Goal: Subscribe to service/newsletter: Subscribe to service/newsletter

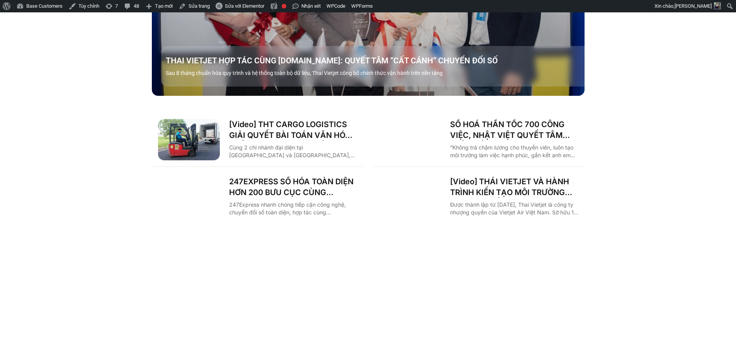
scroll to position [1313, 0]
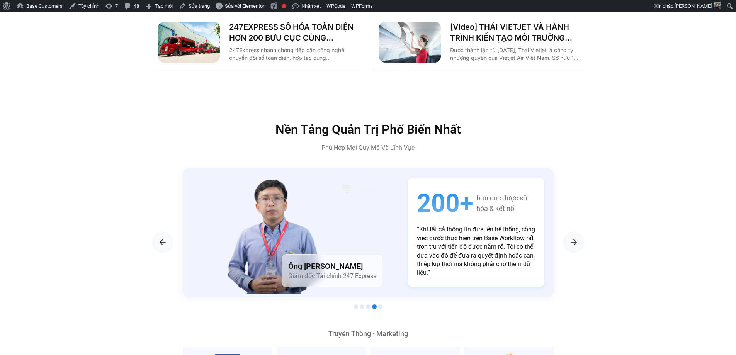
type input "**********"
click at [152, 134] on div "Nền Tảng Quản Trị Phổ Biến Nhất Phù Hợp Mọi Quy Mô Và Lĩnh Vực" at bounding box center [368, 137] width 433 height 29
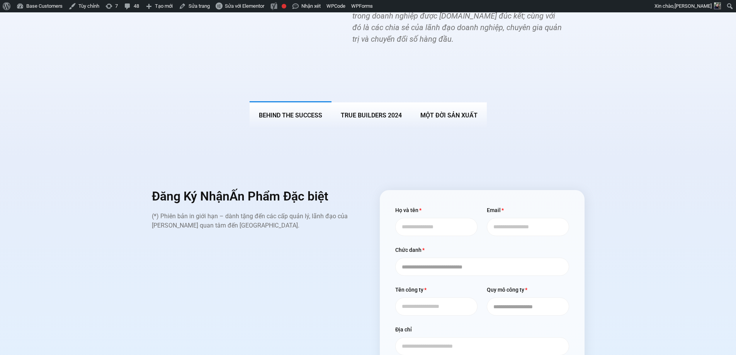
scroll to position [3128, 0]
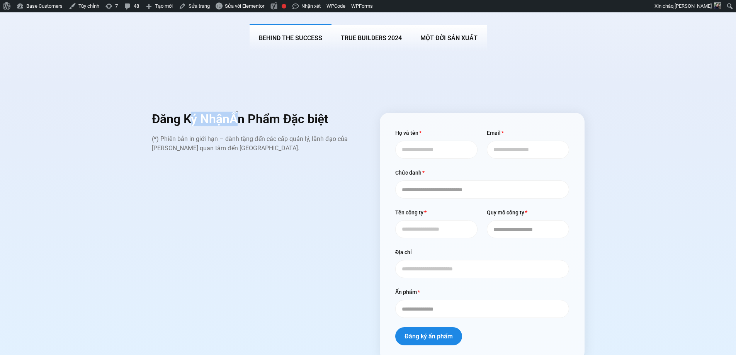
drag, startPoint x: 233, startPoint y: 102, endPoint x: 241, endPoint y: 105, distance: 8.8
click at [239, 113] on h2 "Đăng Ký Nhận Ấn Phẩm Đặc biệt" at bounding box center [254, 119] width 205 height 12
click at [420, 141] on input "Họ và tên" at bounding box center [436, 150] width 82 height 18
click at [354, 163] on div "Đăng Ký Nhận Ấn Phẩm Đặc biệt (*) Phiên bản in giới hạn – dành tặng đến các cấp…" at bounding box center [254, 237] width 205 height 248
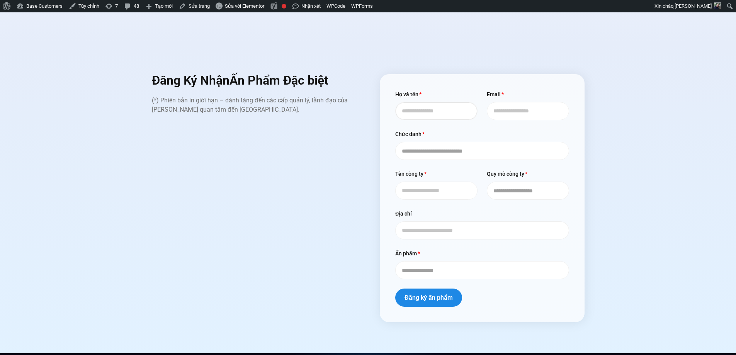
drag, startPoint x: 438, startPoint y: 98, endPoint x: 501, endPoint y: 98, distance: 63.0
click at [442, 102] on input "Họ và tên" at bounding box center [436, 111] width 82 height 18
click at [511, 102] on input "Email" at bounding box center [528, 111] width 82 height 18
click at [431, 129] on div "**********" at bounding box center [481, 144] width 183 height 31
click at [427, 142] on select "**********" at bounding box center [482, 151] width 174 height 18
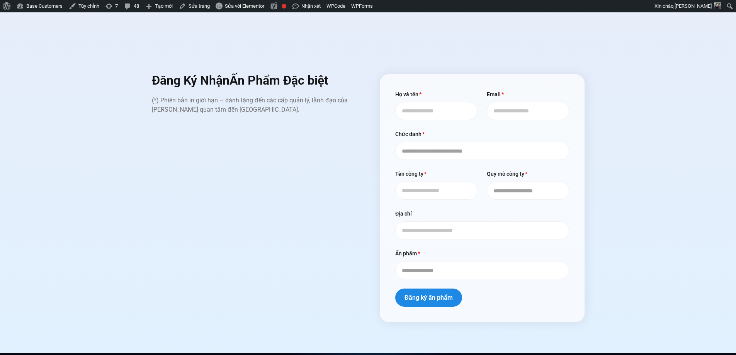
click at [421, 90] on label "Họ và tên" at bounding box center [408, 96] width 27 height 12
click at [421, 102] on input "Họ và tên" at bounding box center [436, 111] width 82 height 18
click at [528, 90] on div "Email" at bounding box center [528, 105] width 92 height 31
click at [507, 102] on input "Email" at bounding box center [528, 111] width 82 height 18
click at [445, 102] on input "Họ và tên" at bounding box center [436, 111] width 82 height 18
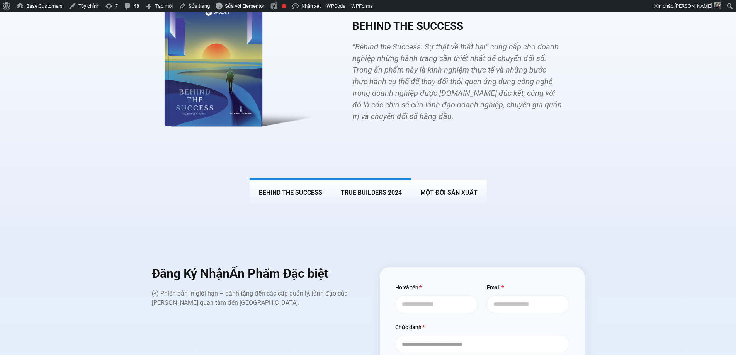
click at [365, 178] on button "True Builders 2024" at bounding box center [371, 191] width 80 height 27
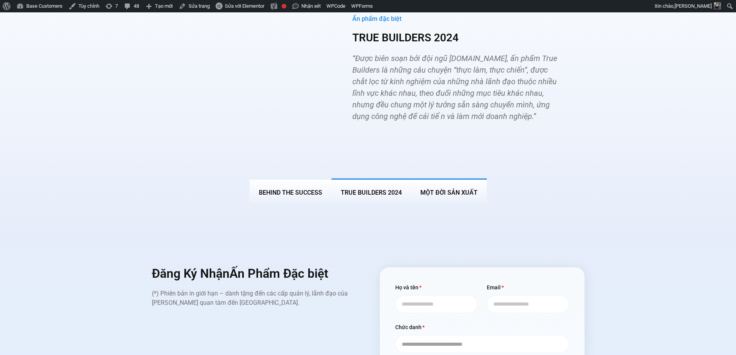
click at [441, 178] on button "MỘT ĐỜI SẢN XUẤT" at bounding box center [449, 191] width 76 height 27
click at [295, 178] on button "BEHIND THE SUCCESS" at bounding box center [290, 191] width 82 height 27
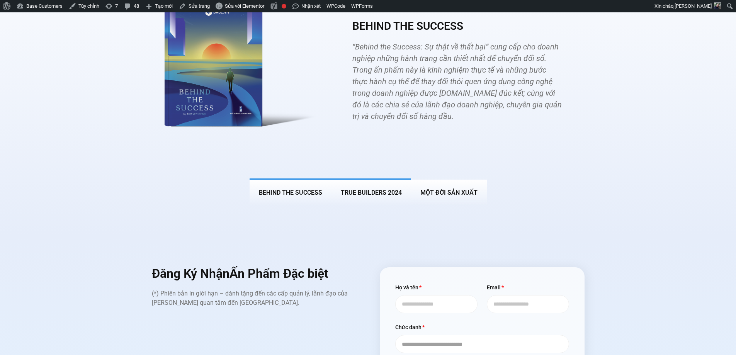
click at [361, 178] on button "True Builders 2024" at bounding box center [371, 191] width 80 height 27
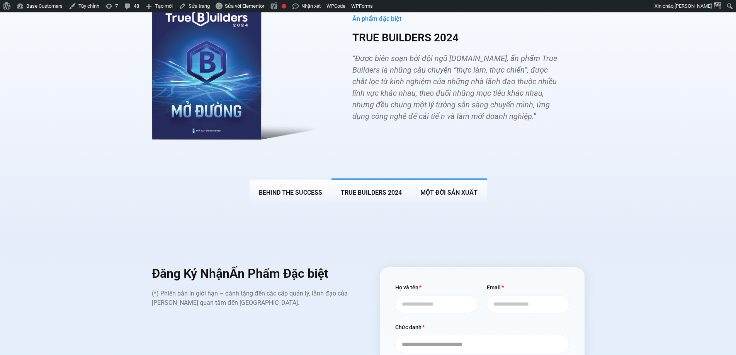
click at [419, 178] on button "MỘT ĐỜI SẢN XUẤT" at bounding box center [449, 191] width 76 height 27
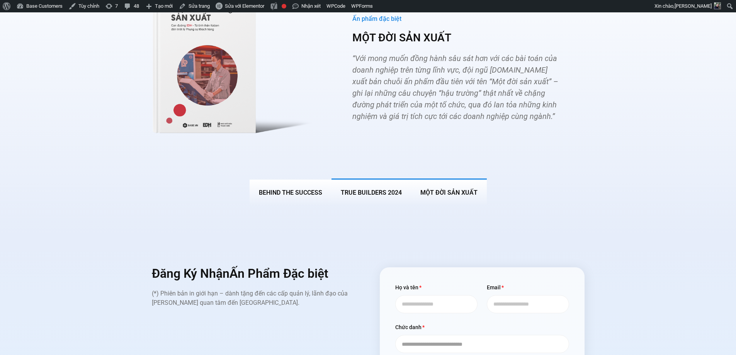
click at [365, 189] on span "True Builders 2024" at bounding box center [371, 192] width 61 height 7
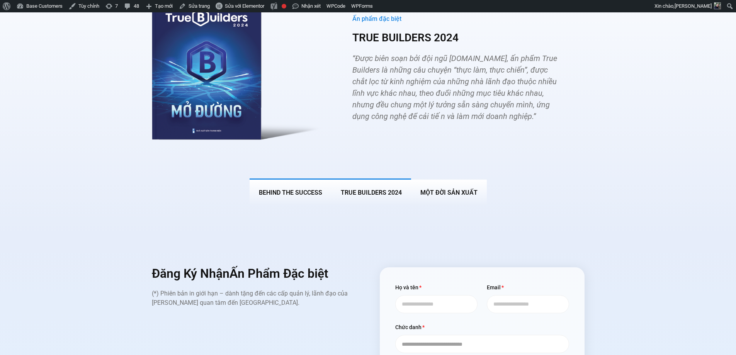
click at [316, 189] on span "BEHIND THE SUCCESS" at bounding box center [290, 192] width 63 height 7
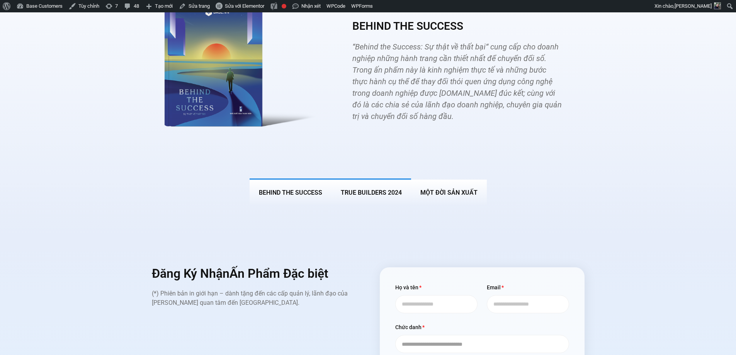
click at [377, 189] on span "True Builders 2024" at bounding box center [371, 192] width 61 height 7
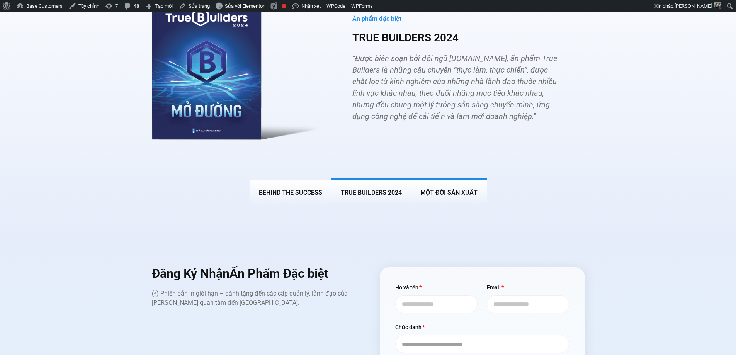
click at [448, 189] on span "MỘT ĐỜI SẢN XUẤT" at bounding box center [448, 192] width 57 height 7
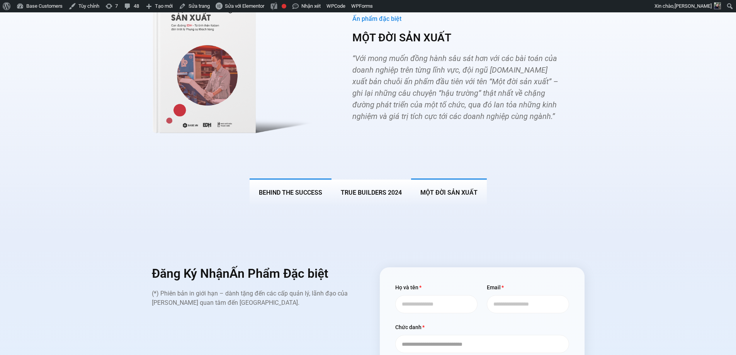
click at [309, 189] on span "BEHIND THE SUCCESS" at bounding box center [290, 192] width 63 height 7
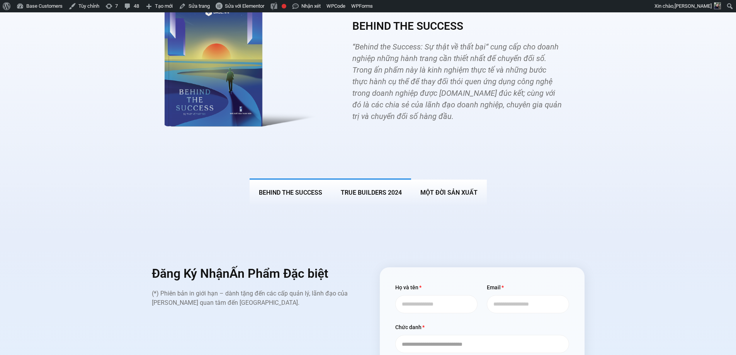
click at [372, 189] on span "True Builders 2024" at bounding box center [371, 192] width 61 height 7
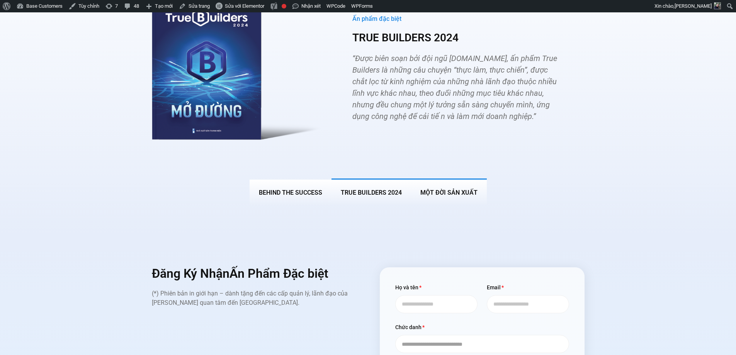
click at [443, 189] on span "MỘT ĐỜI SẢN XUẤT" at bounding box center [448, 192] width 57 height 7
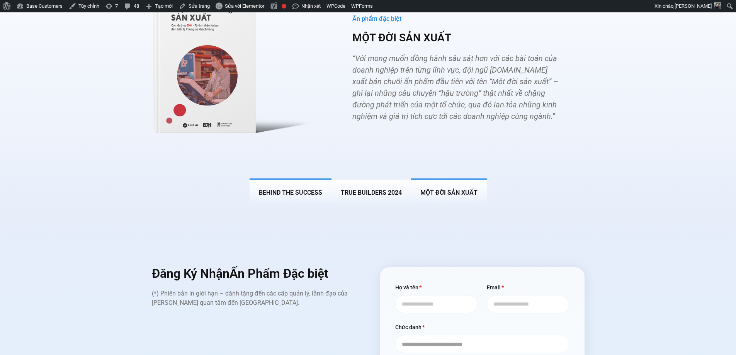
click at [291, 186] on button "BEHIND THE SUCCESS" at bounding box center [290, 191] width 82 height 27
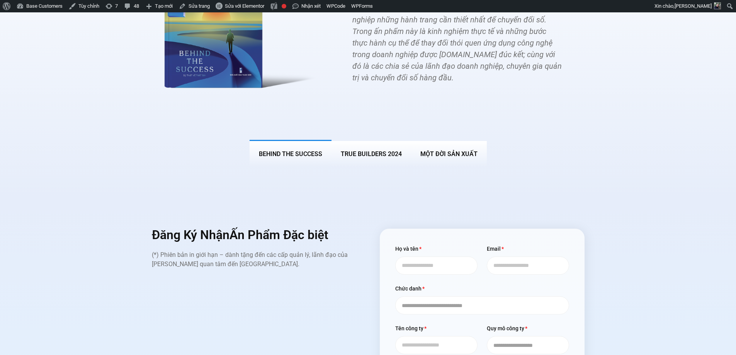
scroll to position [3051, 0]
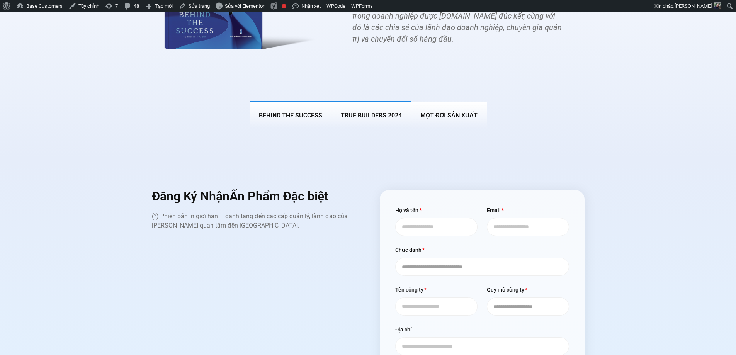
click at [382, 110] on button "True Builders 2024" at bounding box center [371, 114] width 80 height 27
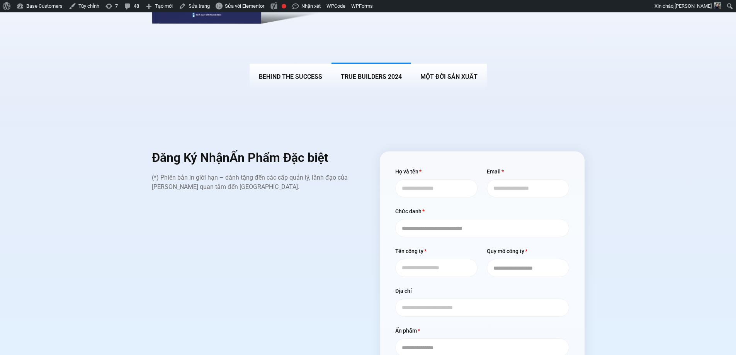
scroll to position [3116, 0]
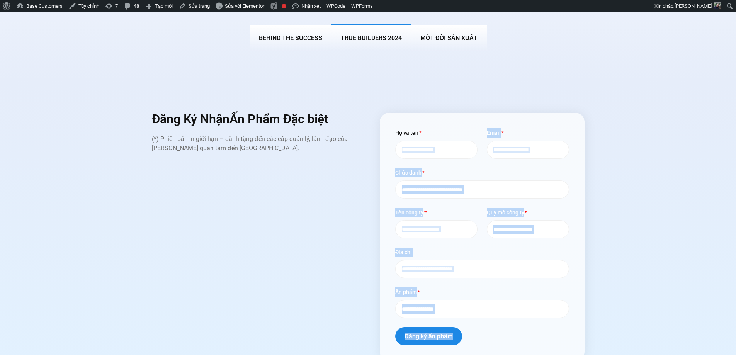
drag, startPoint x: 375, startPoint y: 102, endPoint x: 609, endPoint y: 336, distance: 331.5
click at [561, 345] on div "**********" at bounding box center [368, 237] width 433 height 248
click at [585, 261] on div "**********" at bounding box center [368, 237] width 724 height 248
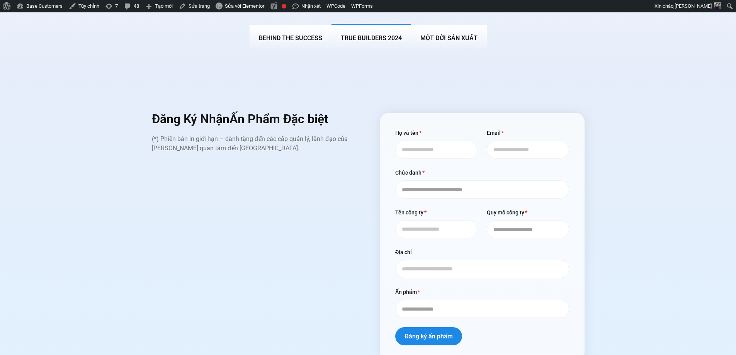
click at [581, 261] on div "**********" at bounding box center [482, 237] width 205 height 248
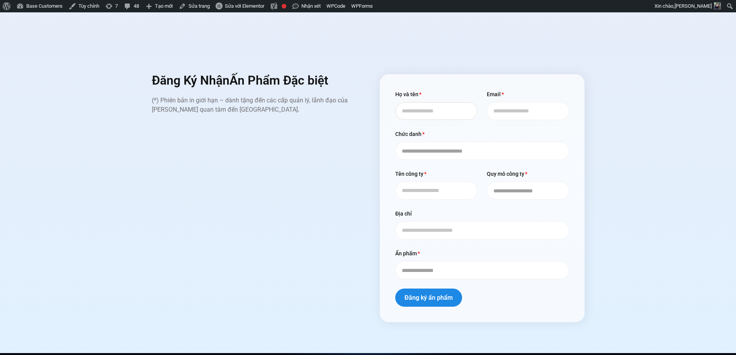
drag, startPoint x: 443, startPoint y: 100, endPoint x: 468, endPoint y: 99, distance: 25.9
click at [443, 102] on input "Họ và tên" at bounding box center [436, 111] width 82 height 18
drag, startPoint x: 527, startPoint y: 98, endPoint x: 519, endPoint y: 105, distance: 10.4
click at [527, 102] on input "Email" at bounding box center [528, 111] width 82 height 18
drag, startPoint x: 432, startPoint y: 138, endPoint x: 440, endPoint y: 135, distance: 9.0
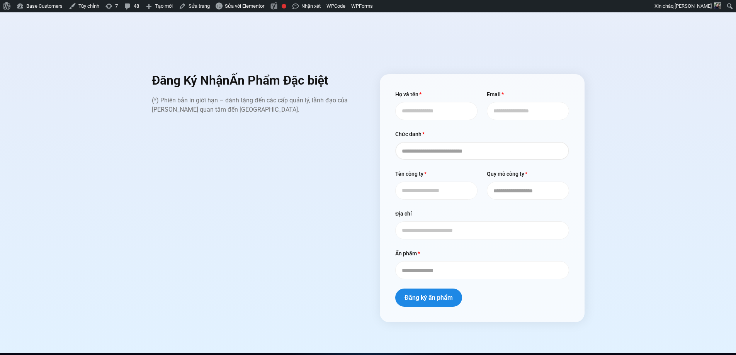
click at [432, 142] on select "**********" at bounding box center [482, 151] width 174 height 18
click at [516, 102] on input "Email" at bounding box center [528, 111] width 82 height 18
click at [443, 142] on select "**********" at bounding box center [482, 151] width 174 height 18
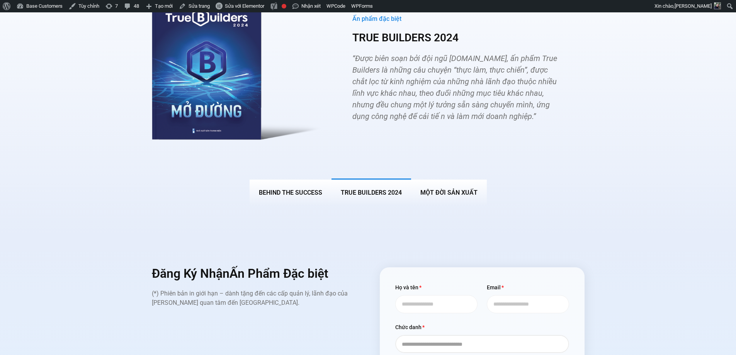
scroll to position [2923, 0]
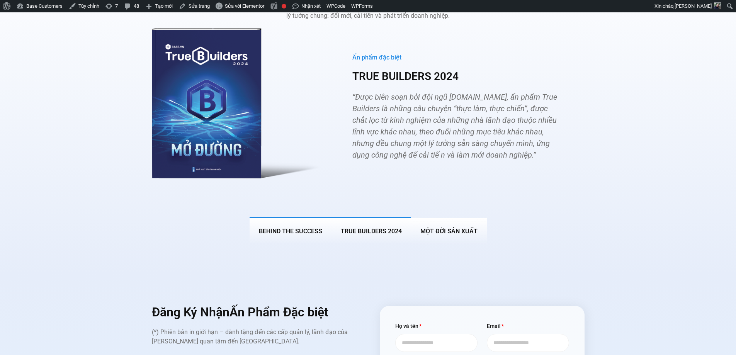
click at [288, 227] on span "BEHIND THE SUCCESS" at bounding box center [290, 230] width 63 height 7
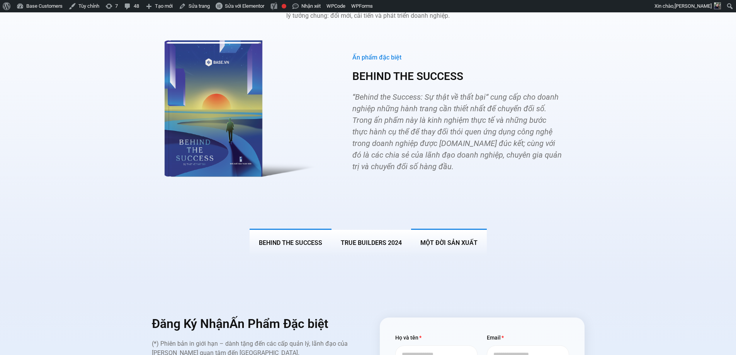
click at [451, 229] on button "MỘT ĐỜI SẢN XUẤT" at bounding box center [449, 242] width 76 height 27
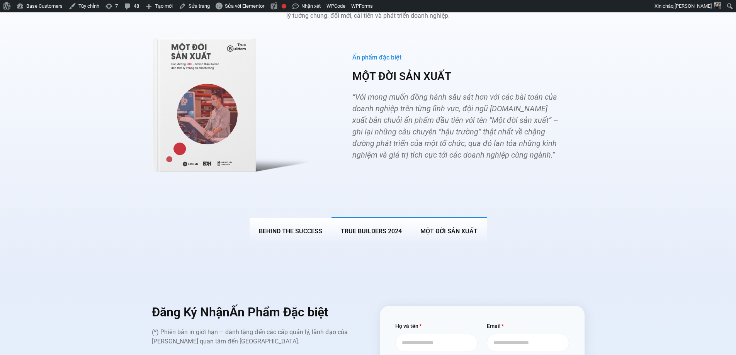
click at [367, 227] on span "True Builders 2024" at bounding box center [371, 230] width 61 height 7
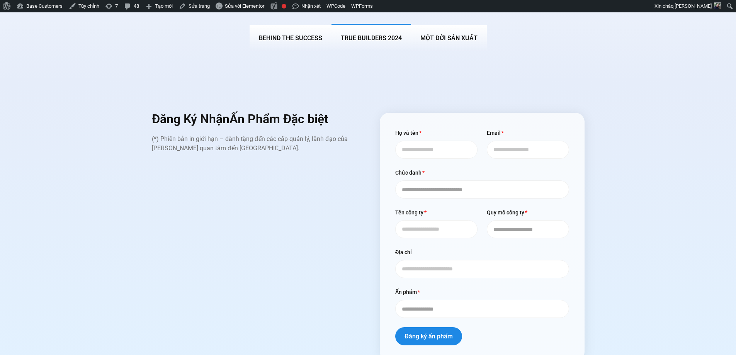
scroll to position [3039, 0]
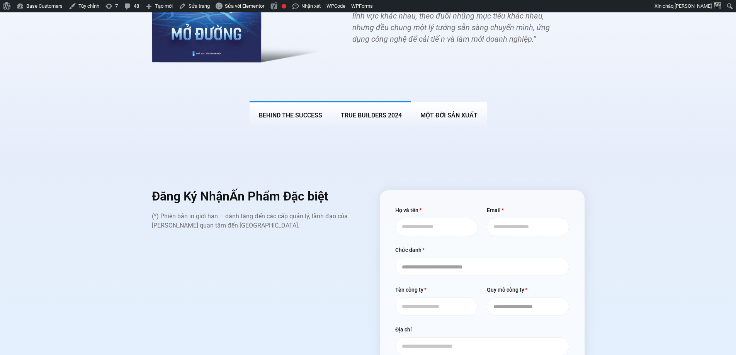
click at [299, 112] on span "BEHIND THE SUCCESS" at bounding box center [290, 115] width 63 height 7
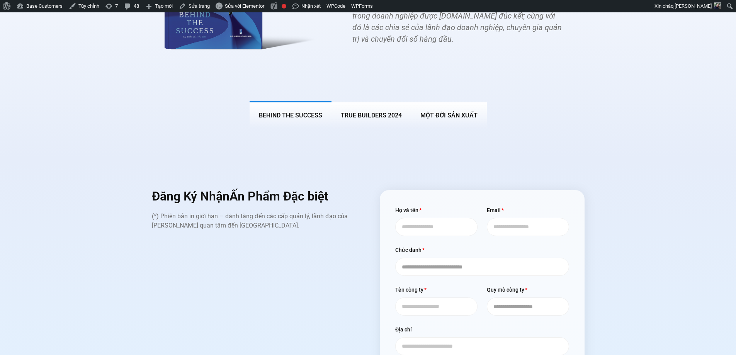
scroll to position [3128, 0]
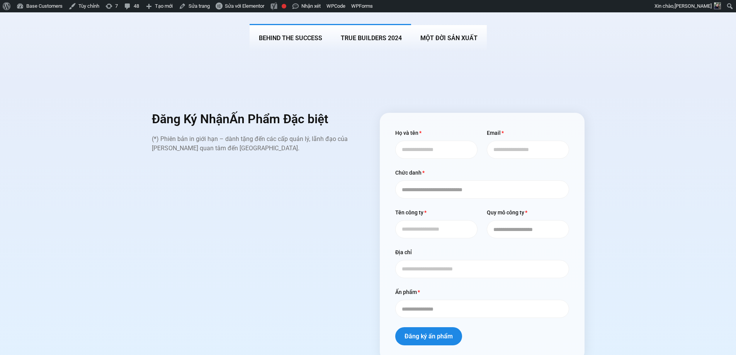
click at [377, 34] on span "True Builders 2024" at bounding box center [371, 37] width 61 height 7
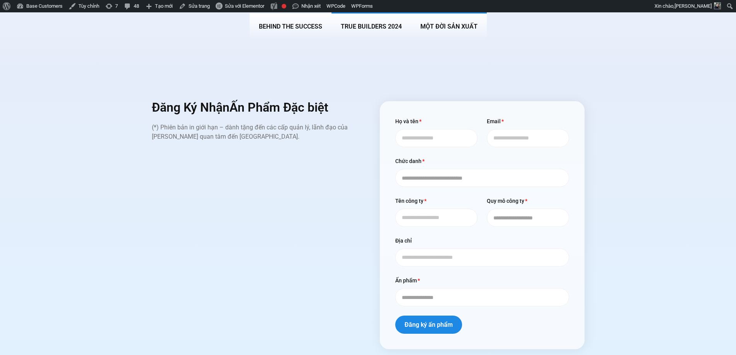
scroll to position [3116, 0]
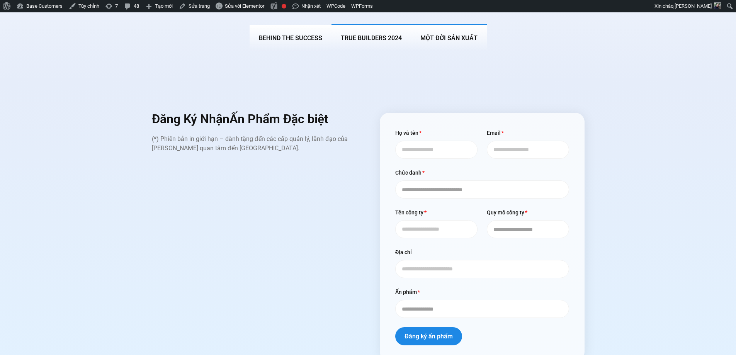
click at [443, 34] on span "MỘT ĐỜI SẢN XUẤT" at bounding box center [448, 37] width 57 height 7
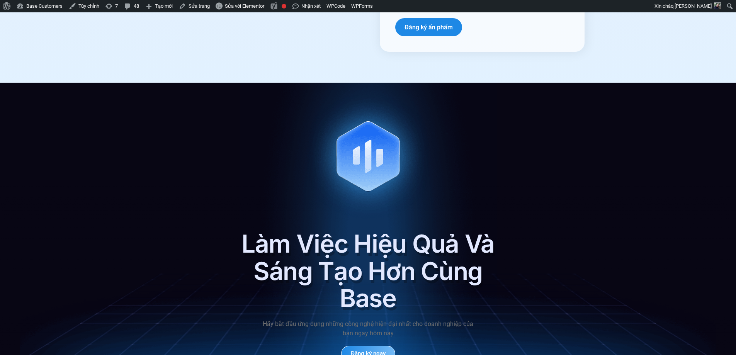
scroll to position [3618, 0]
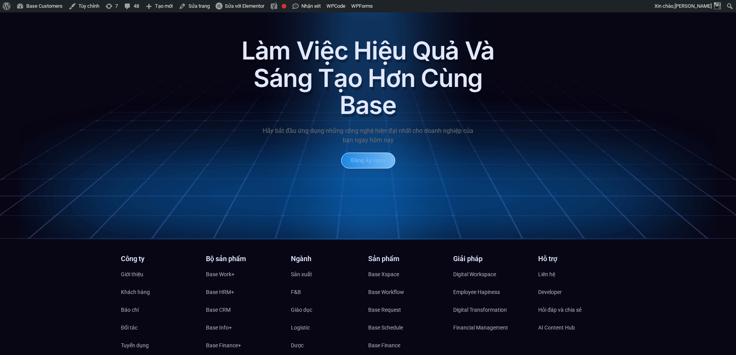
click at [366, 153] on link "Đăng ký ngay" at bounding box center [368, 161] width 54 height 16
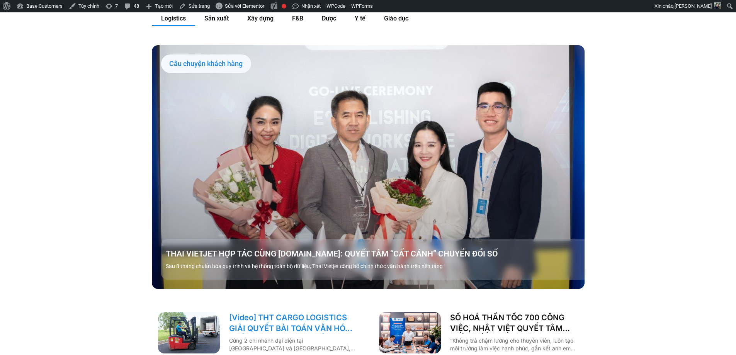
scroll to position [888, 0]
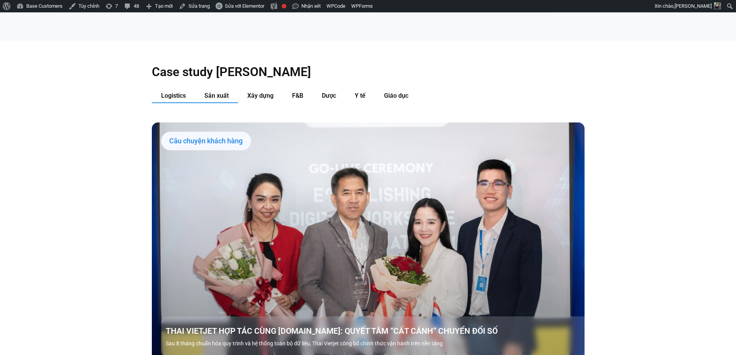
click at [223, 92] on span "Sản xuất" at bounding box center [216, 95] width 24 height 7
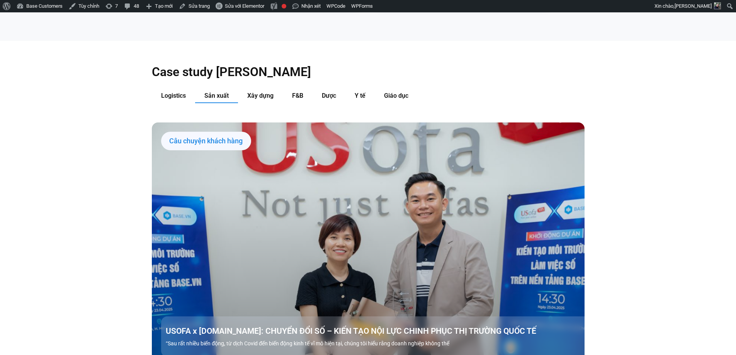
scroll to position [695, 0]
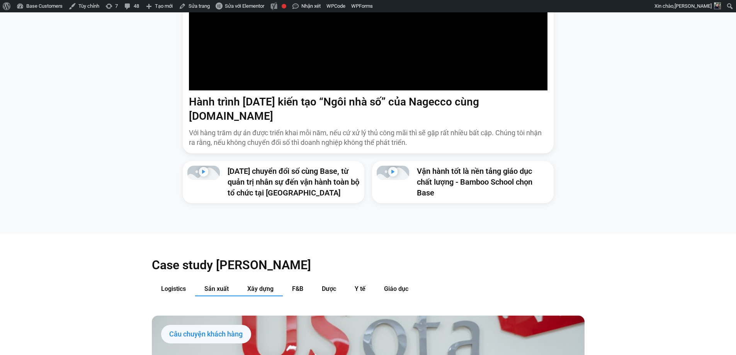
click at [260, 285] on span "Xây dựng" at bounding box center [260, 288] width 26 height 7
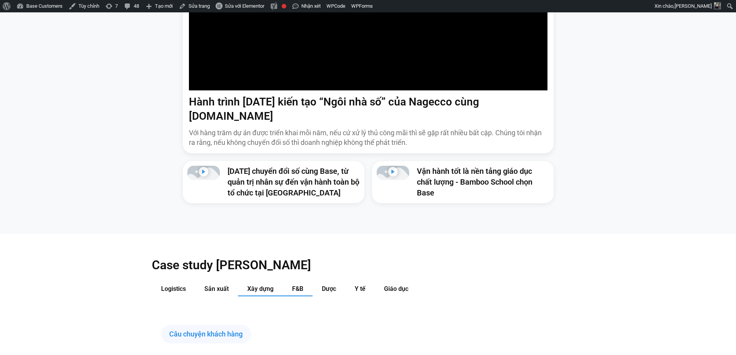
click at [302, 285] on span "F&B" at bounding box center [297, 288] width 11 height 7
drag, startPoint x: 331, startPoint y: 279, endPoint x: 363, endPoint y: 275, distance: 31.9
click at [332, 285] on span "Dược" at bounding box center [329, 288] width 14 height 7
click at [363, 285] on span "Y tế" at bounding box center [360, 288] width 11 height 7
click at [398, 285] on span "Giáo dục" at bounding box center [396, 288] width 24 height 7
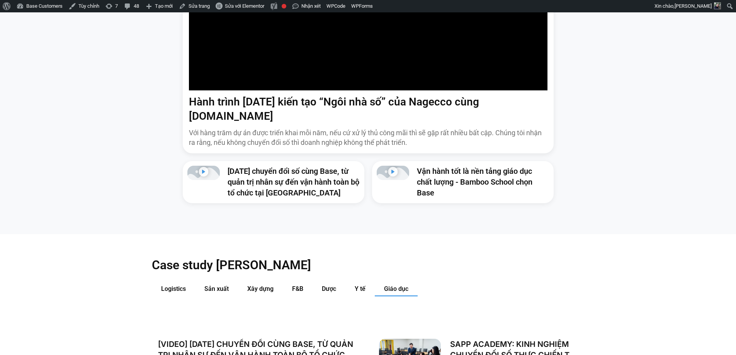
scroll to position [811, 0]
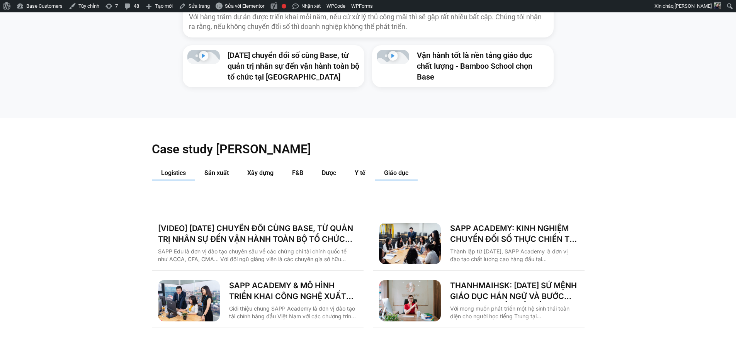
click at [168, 166] on button "Logistics" at bounding box center [173, 173] width 43 height 14
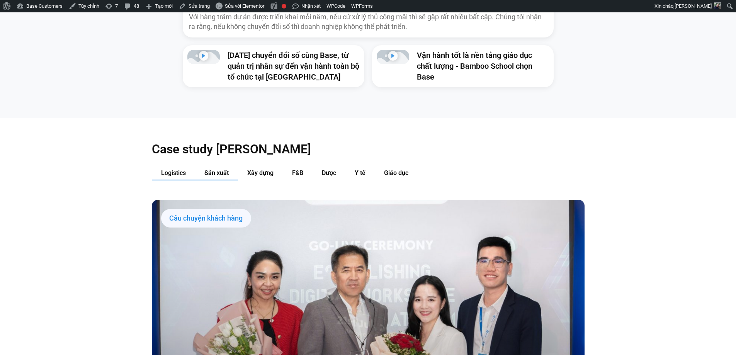
drag, startPoint x: 221, startPoint y: 161, endPoint x: 238, endPoint y: 165, distance: 17.7
click at [221, 169] on span "Sản xuất" at bounding box center [216, 172] width 24 height 7
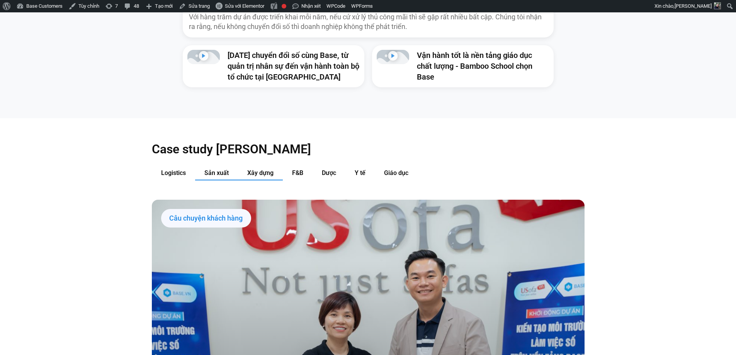
click at [271, 169] on span "Xây dựng" at bounding box center [260, 172] width 26 height 7
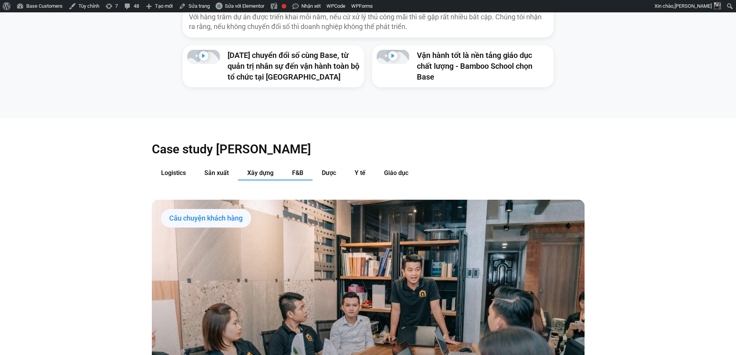
click at [307, 166] on button "F&B" at bounding box center [298, 173] width 30 height 14
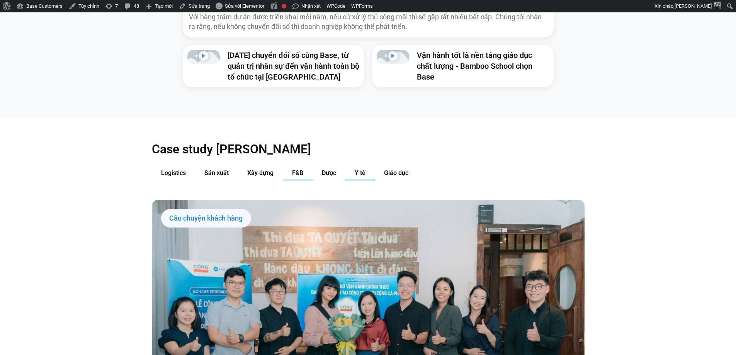
click at [361, 169] on span "Y tế" at bounding box center [360, 172] width 11 height 7
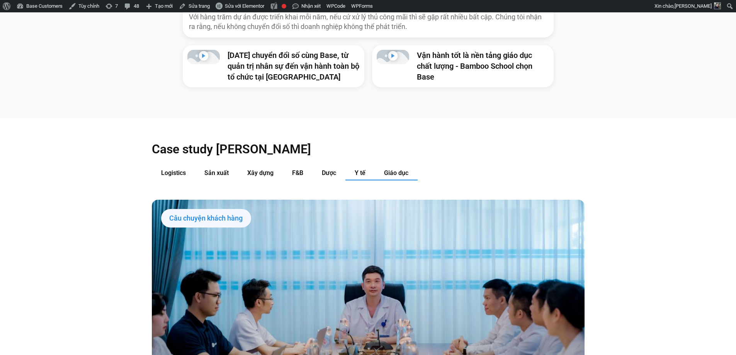
click at [408, 166] on button "Giáo dục" at bounding box center [396, 173] width 43 height 14
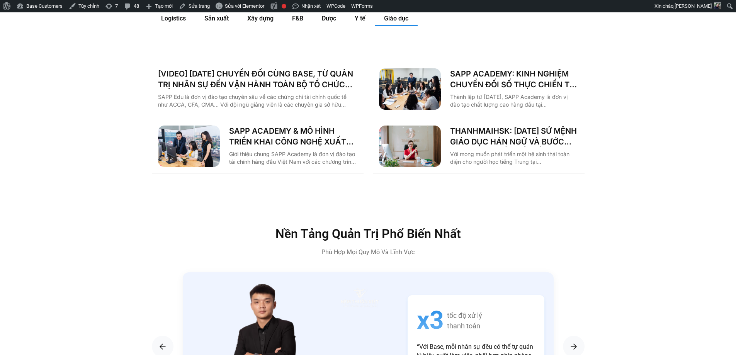
scroll to position [850, 0]
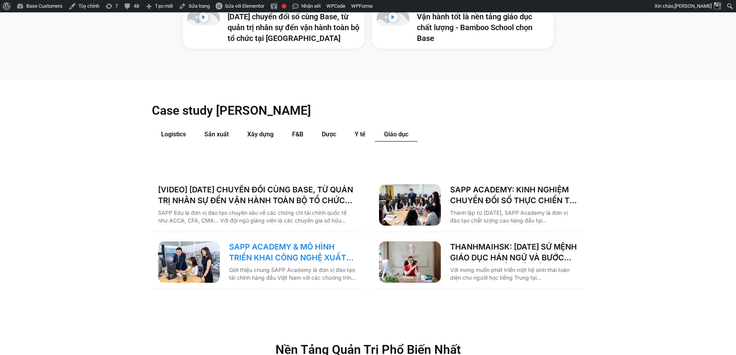
click at [266, 241] on link "SAPP ACADEMY & MÔ HÌNH TRIỂN KHAI CÔNG NGHỆ XUẤT PHÁT TỪ TƯ DUY QUẢN TRỊ" at bounding box center [293, 252] width 128 height 22
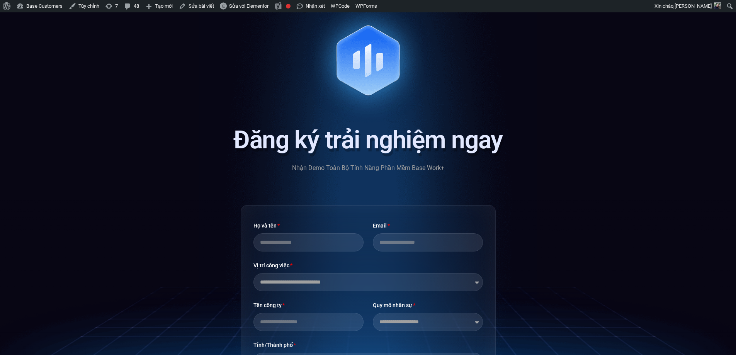
scroll to position [4750, 0]
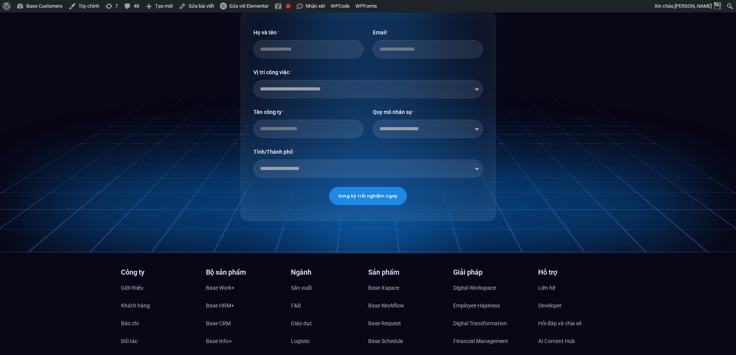
type input "**********"
click at [307, 178] on select "**********" at bounding box center [367, 168] width 229 height 18
click at [244, 221] on div "**********" at bounding box center [368, 116] width 255 height 209
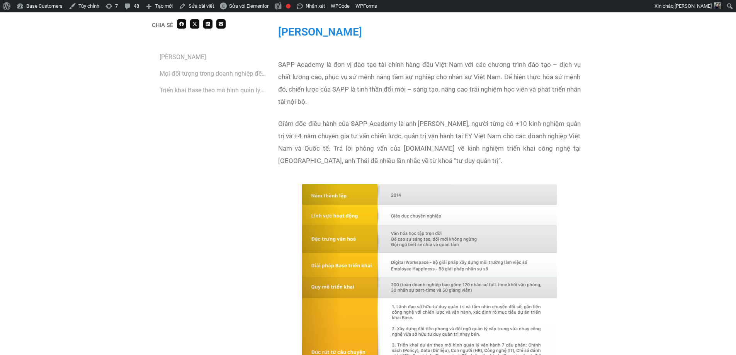
scroll to position [0, 0]
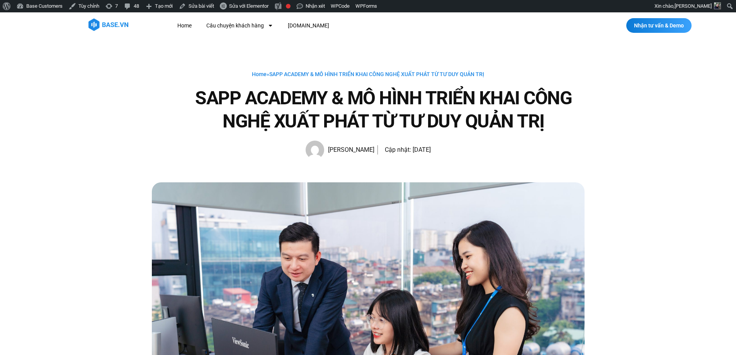
click at [107, 21] on img at bounding box center [108, 25] width 40 height 12
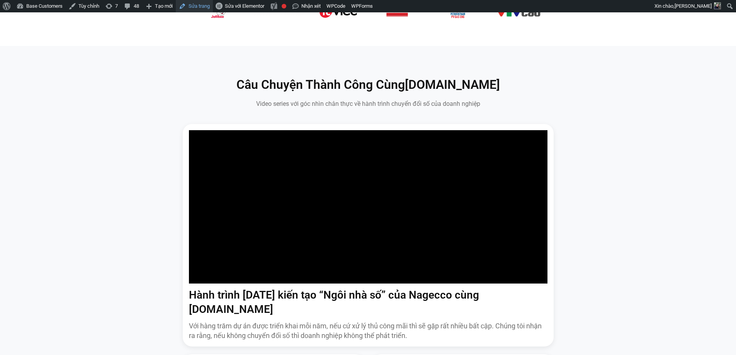
scroll to position [309, 0]
